Goal: Navigation & Orientation: Find specific page/section

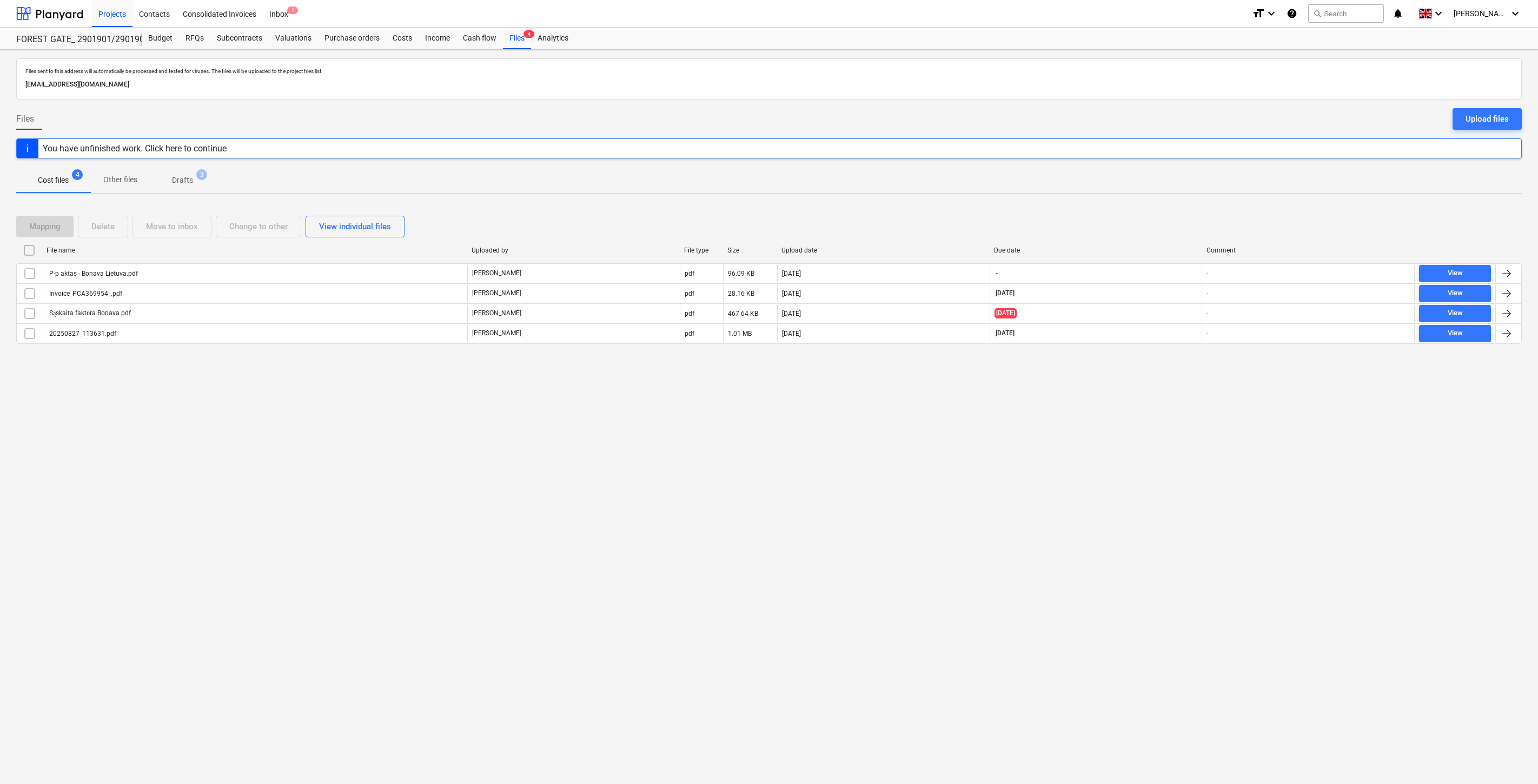
click at [1038, 430] on div "Files sent to this address will automatically be processed and tested for virus…" at bounding box center [769, 417] width 1538 height 734
click at [68, 15] on div at bounding box center [49, 13] width 67 height 27
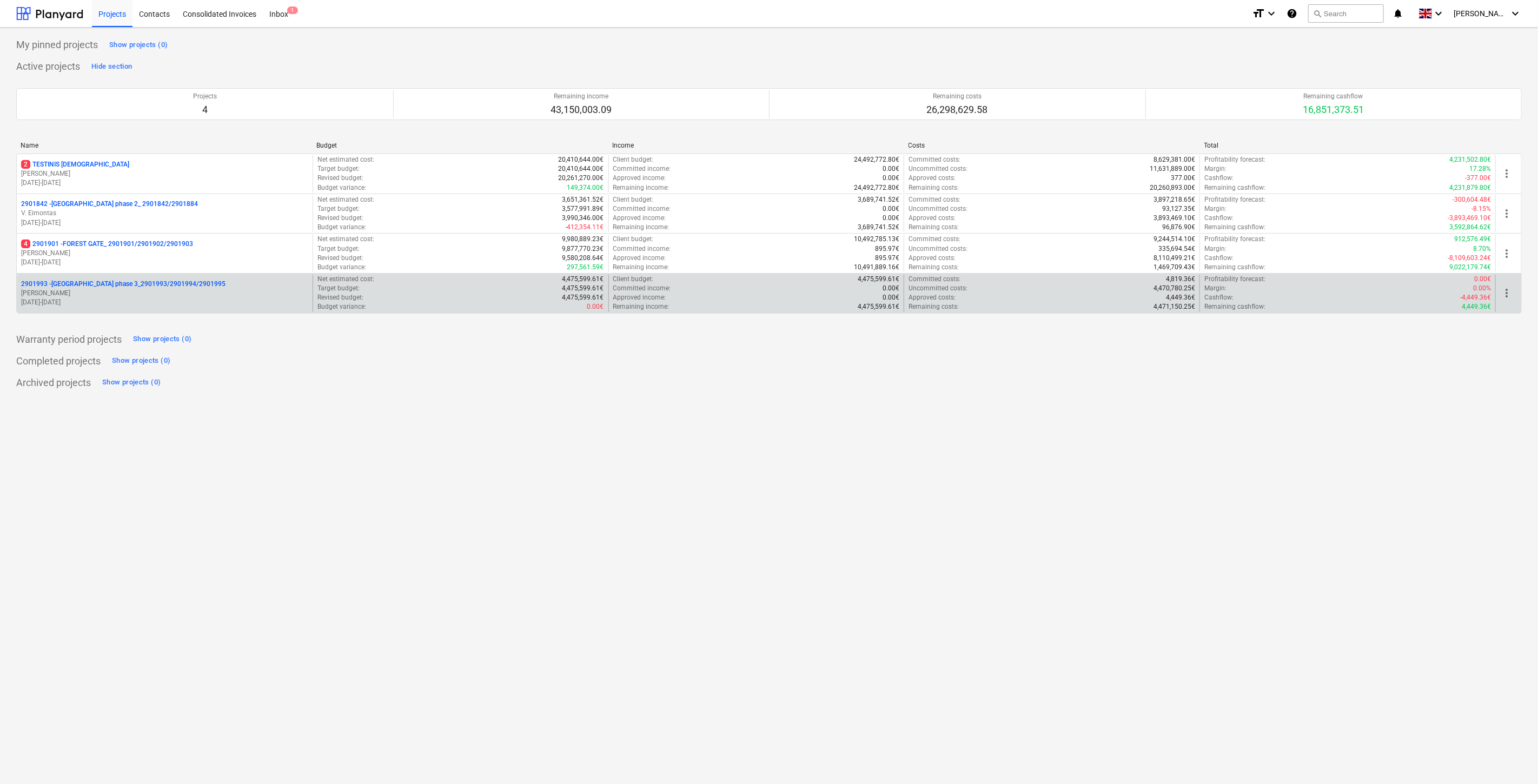
click at [170, 287] on p "2901993 - [GEOGRAPHIC_DATA] phase 3_2901993/2901994/2901995" at bounding box center [123, 284] width 204 height 9
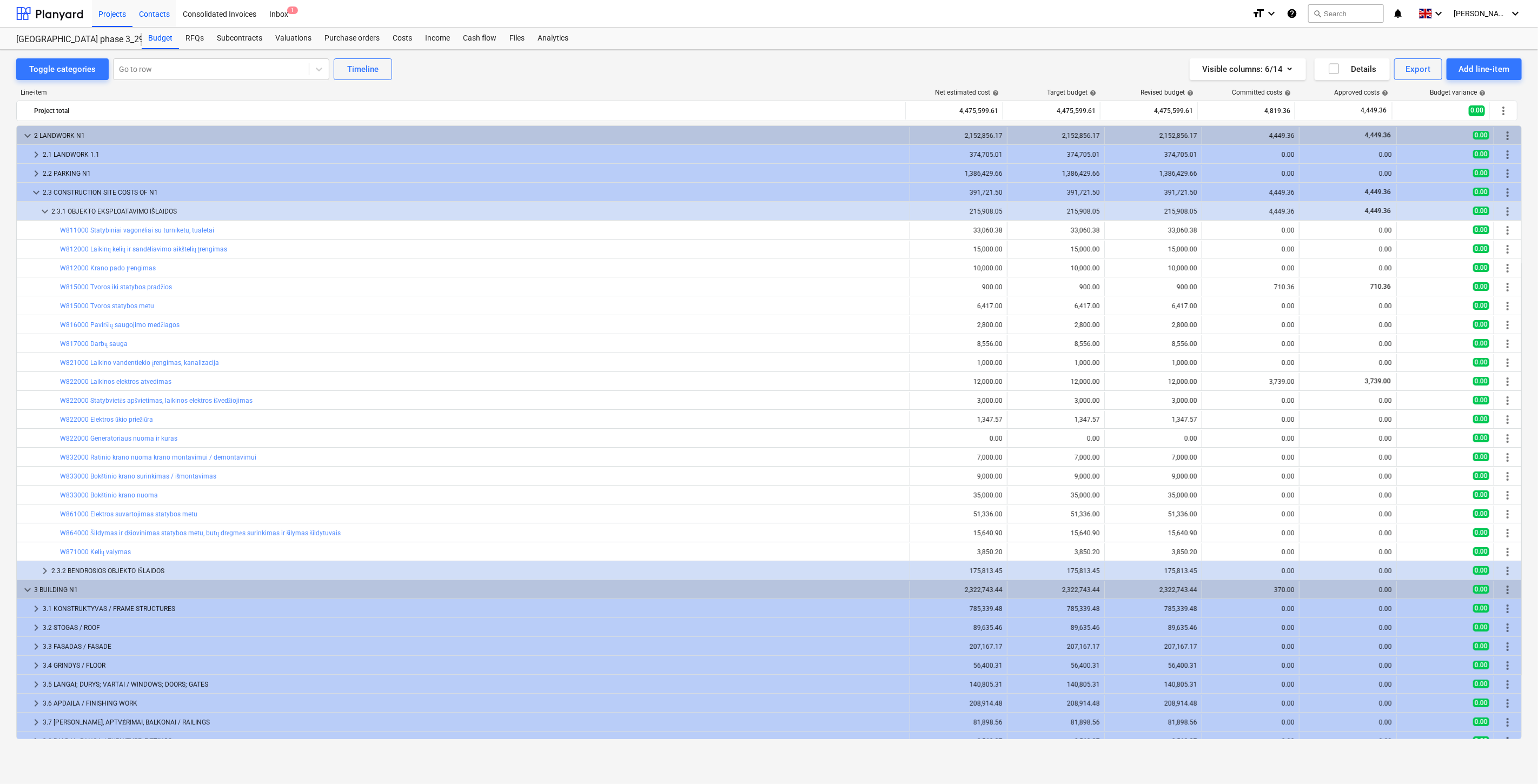
scroll to position [4, 0]
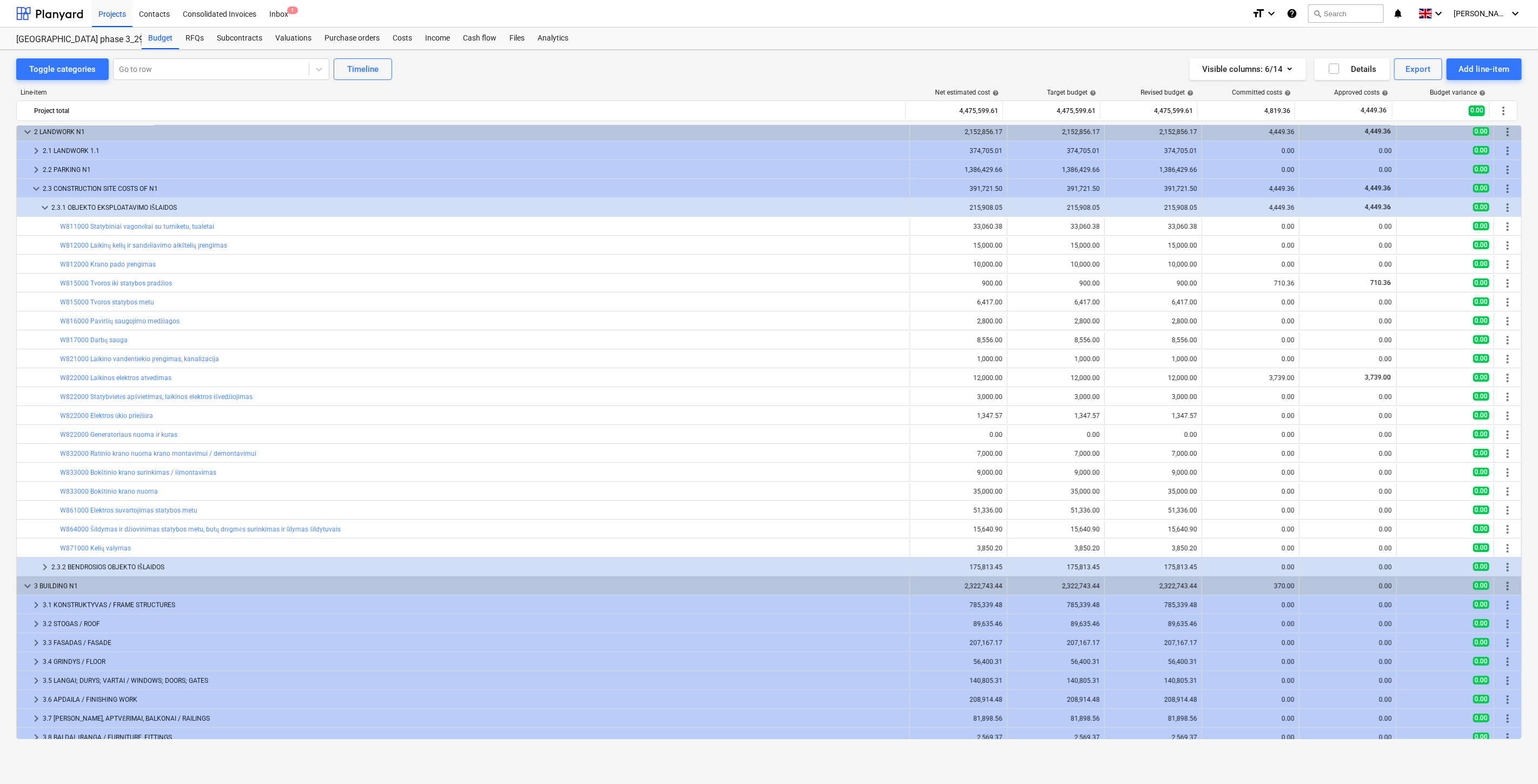
click at [790, 77] on div "Toggle categories Go to row Timeline Visible columns : 6/14 Details Export Add …" at bounding box center [768, 69] width 1505 height 22
click at [800, 73] on div "Visible columns : 6/14 Details Export Add line-item" at bounding box center [1157, 69] width 729 height 22
click at [850, 74] on div "Visible columns : 6/14 Details Export Add line-item" at bounding box center [1157, 69] width 729 height 22
click at [866, 67] on div "Visible columns : 6/14 Details Export Add line-item" at bounding box center [1157, 69] width 729 height 22
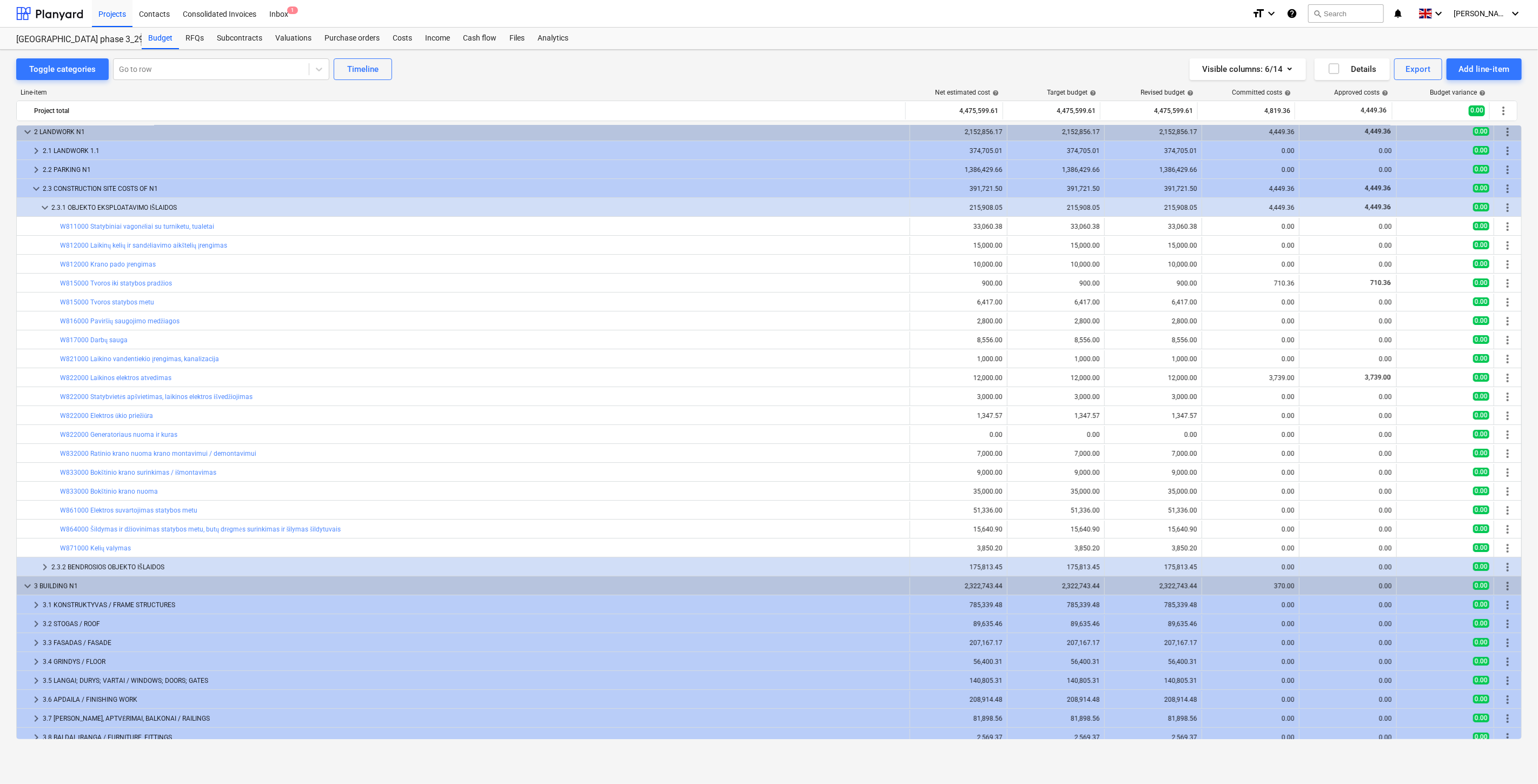
click at [882, 60] on div "Visible columns : 6/14 Details Export Add line-item" at bounding box center [1157, 69] width 729 height 22
click at [825, 80] on div "Line-item Net estimated cost help Target budget help Revised budget help Commit…" at bounding box center [768, 416] width 1505 height 672
click at [860, 68] on div "Visible columns : 6/14 Details Export Add line-item" at bounding box center [1157, 69] width 729 height 22
click at [882, 61] on div "Visible columns : 6/14 Details Export Add line-item" at bounding box center [1157, 69] width 729 height 22
click at [889, 58] on div "Visible columns : 6/14 Details Export Add line-item" at bounding box center [1157, 69] width 729 height 22
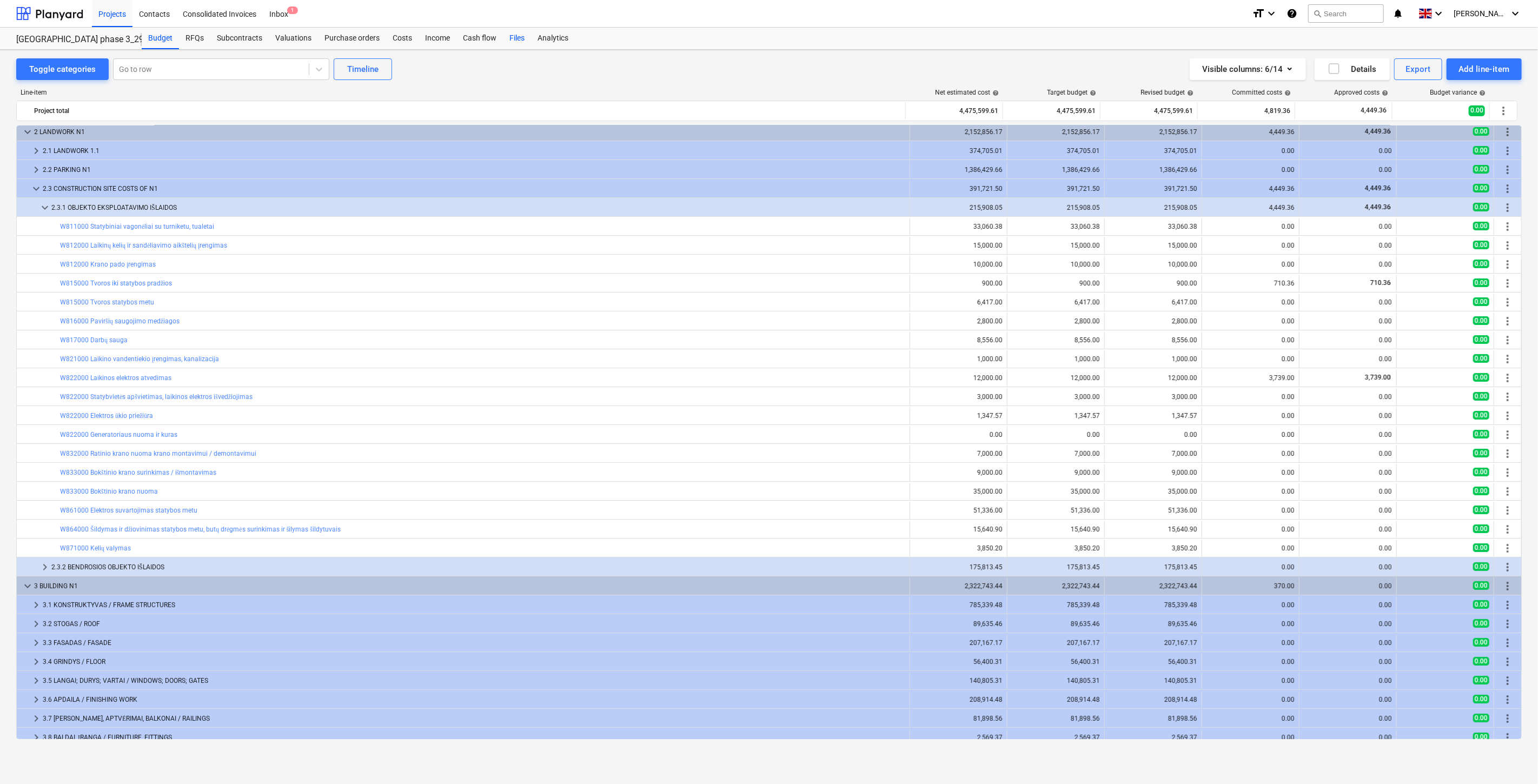
click at [509, 40] on div "Files" at bounding box center [517, 38] width 28 height 22
